Goal: Download file/media

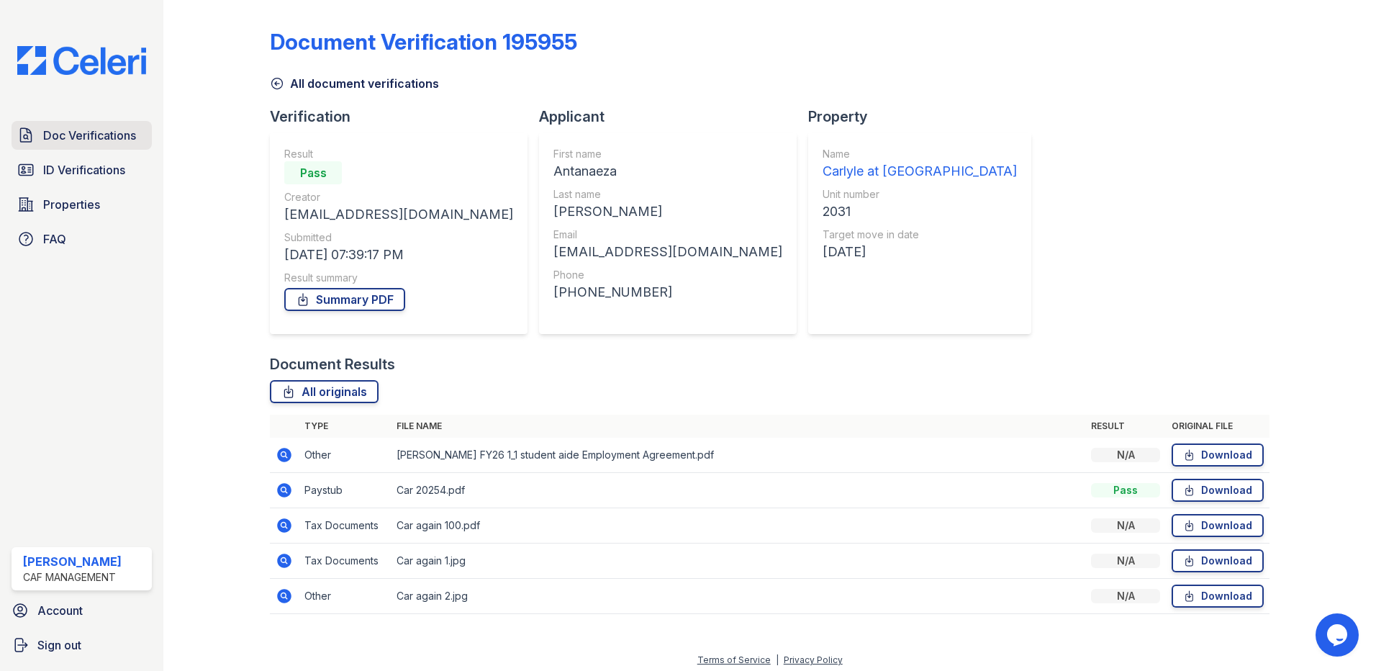
scroll to position [6, 0]
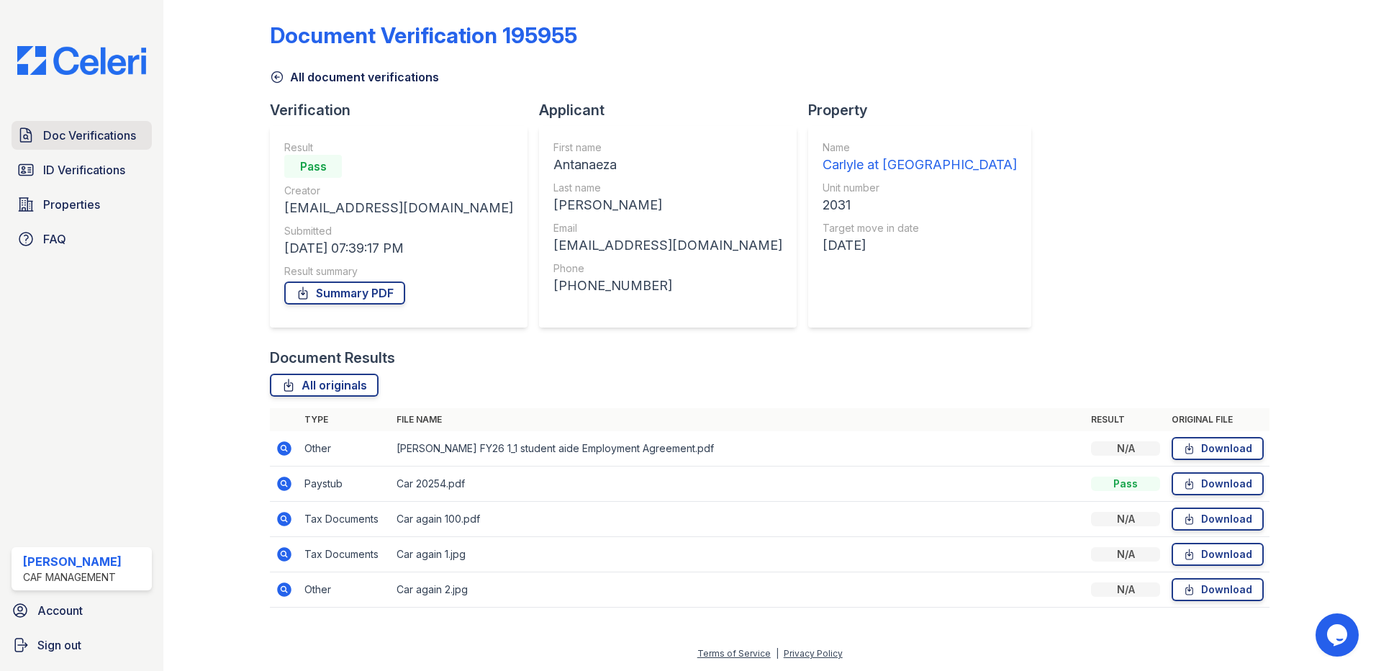
click at [99, 143] on span "Doc Verifications" at bounding box center [89, 135] width 93 height 17
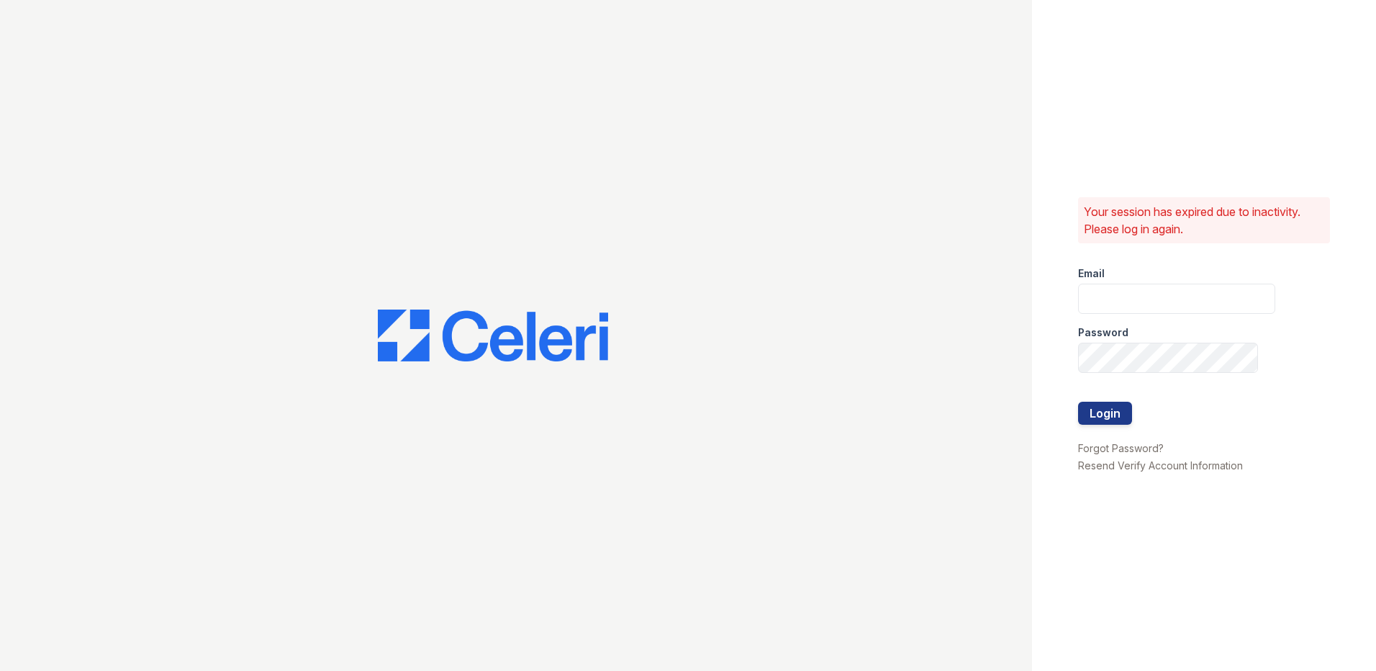
type input "carlylesouth1@cafmanagement.com"
click at [1111, 413] on button "Login" at bounding box center [1105, 413] width 54 height 23
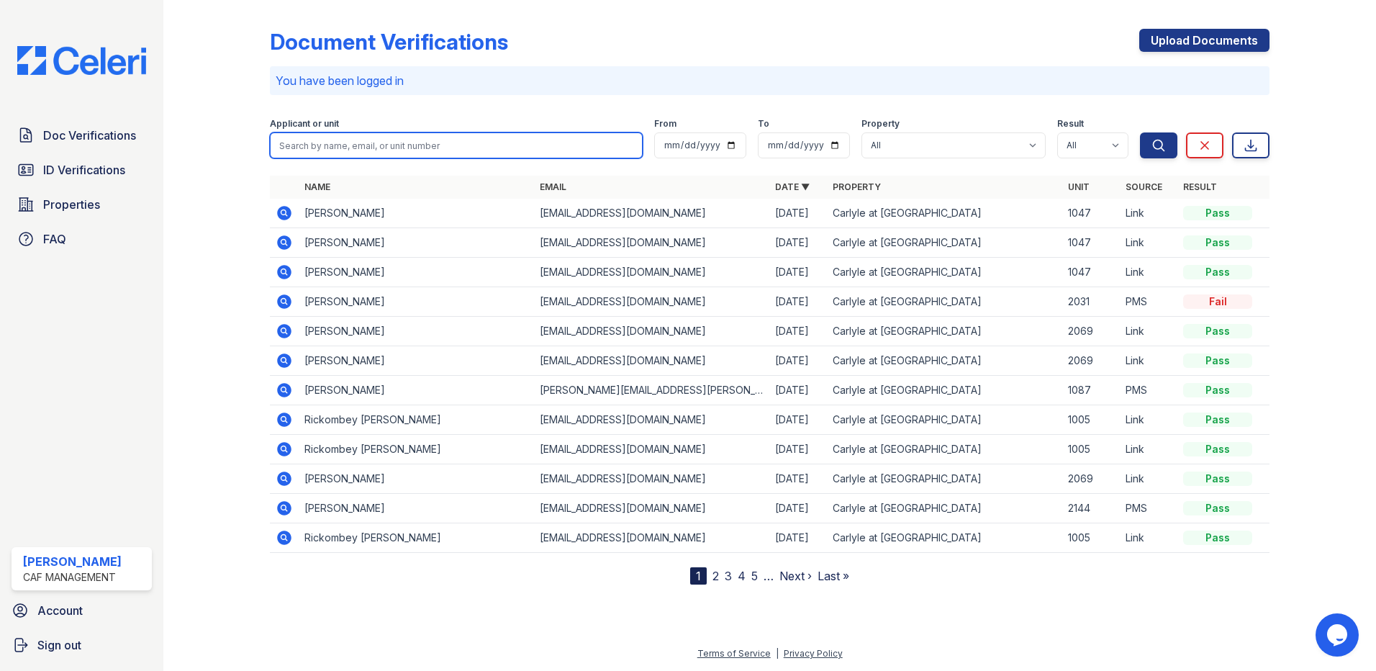
click at [529, 148] on input "search" at bounding box center [456, 145] width 373 height 26
type input "jayme"
click at [1140, 132] on button "Search" at bounding box center [1158, 145] width 37 height 26
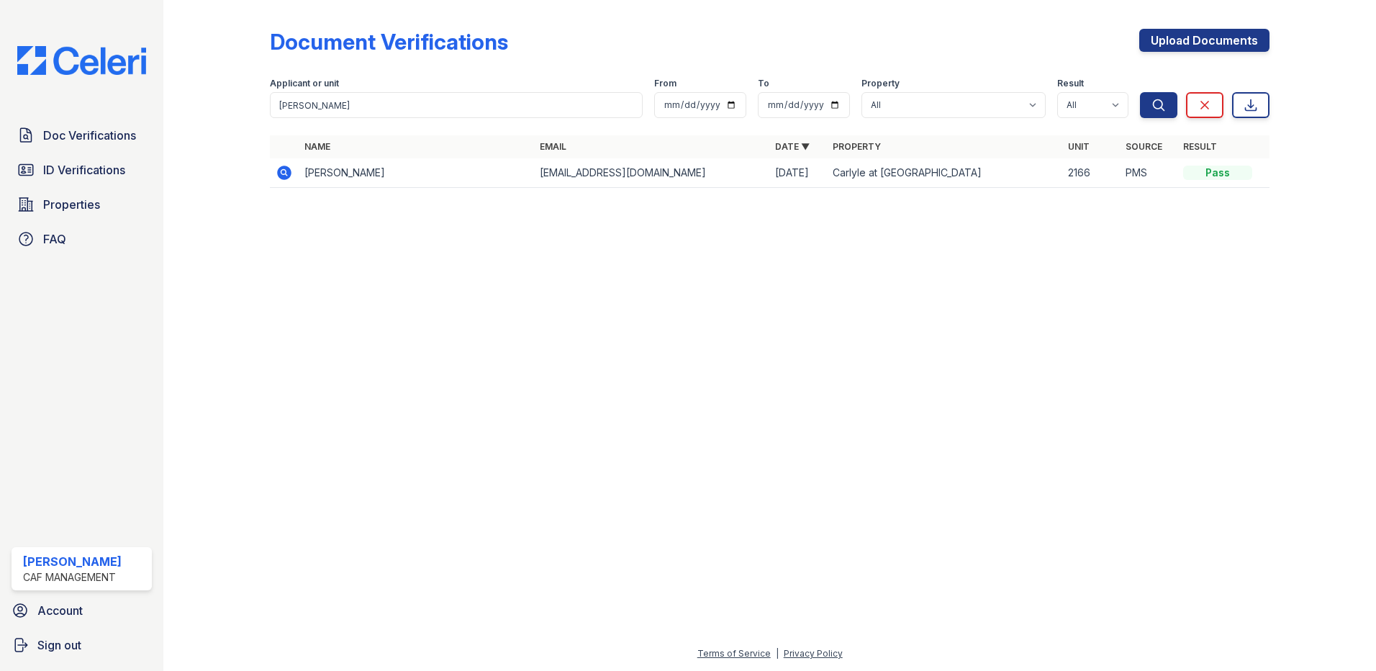
click at [284, 171] on icon at bounding box center [283, 172] width 4 height 4
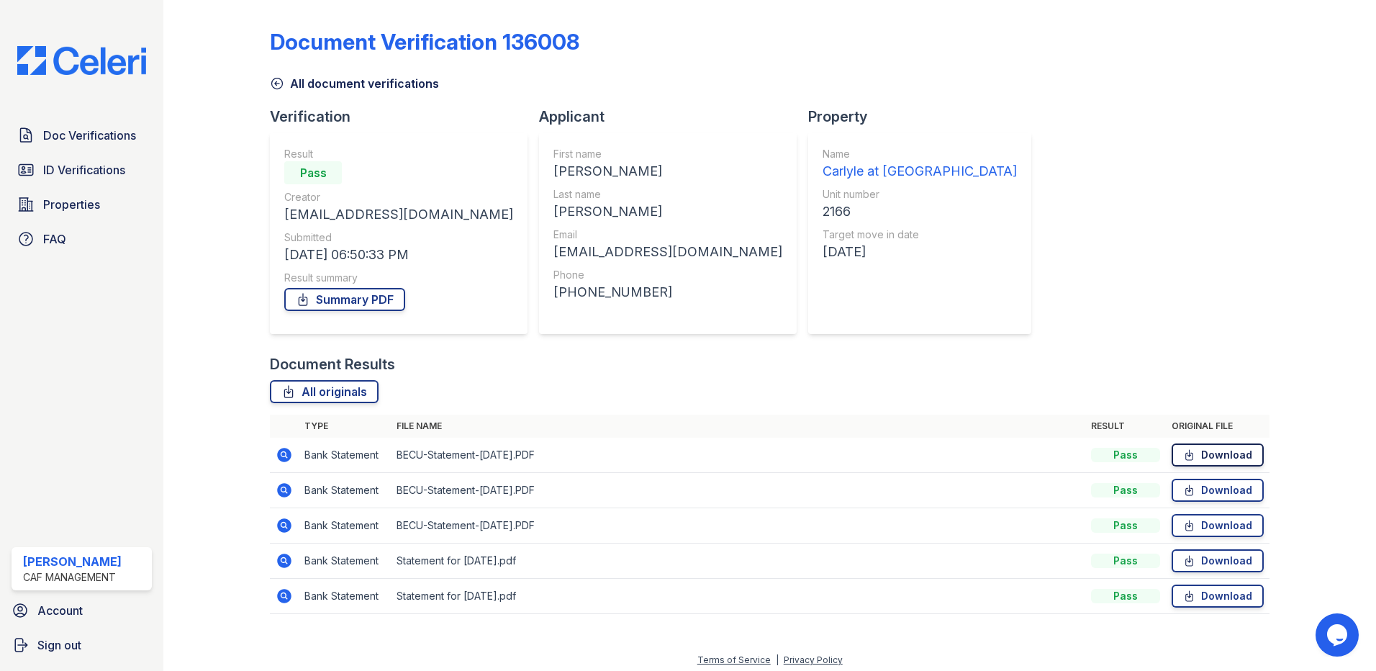
click at [1204, 461] on link "Download" at bounding box center [1218, 454] width 92 height 23
click at [1224, 557] on link "Download" at bounding box center [1218, 560] width 92 height 23
click at [1232, 605] on link "Download" at bounding box center [1218, 596] width 92 height 23
click at [987, 165] on div "Document Verification 136008 All document verifications Verification Result Pas…" at bounding box center [770, 317] width 1000 height 623
